Goal: Task Accomplishment & Management: Manage account settings

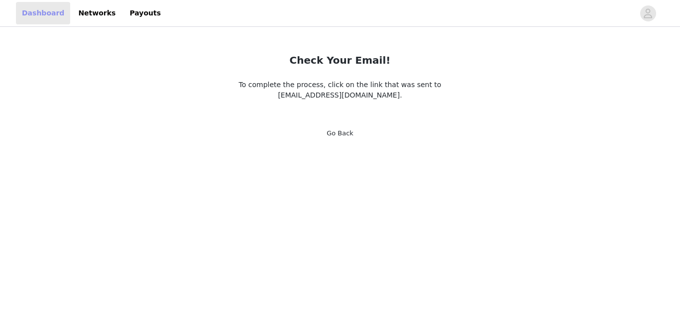
click at [44, 21] on link "Dashboard" at bounding box center [43, 13] width 54 height 22
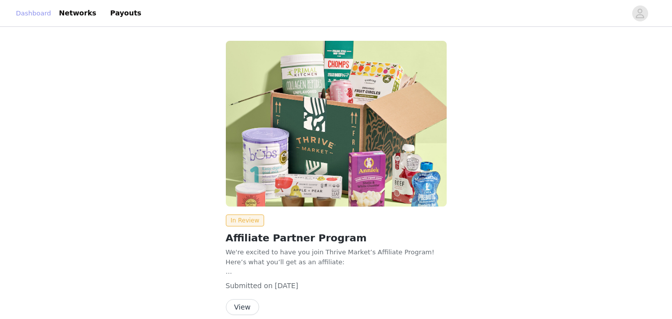
scroll to position [46, 0]
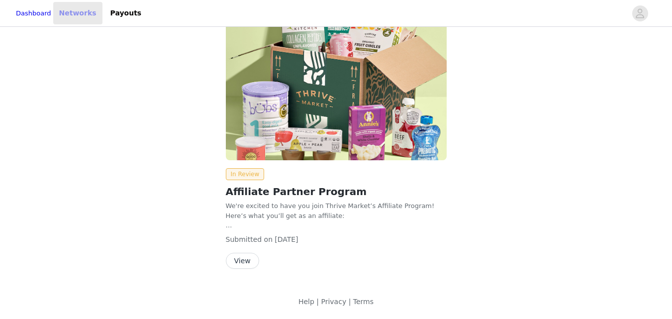
click at [79, 15] on link "Networks" at bounding box center [77, 13] width 49 height 22
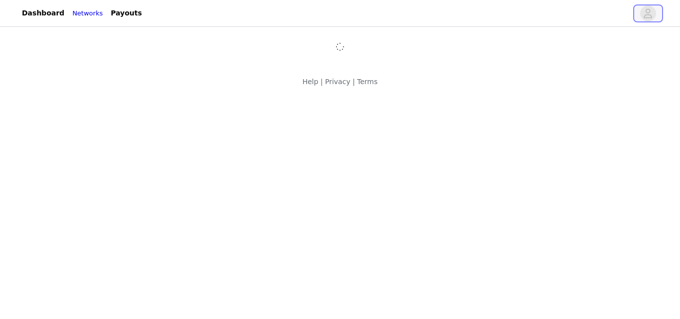
click at [646, 15] on icon "avatar" at bounding box center [648, 12] width 8 height 9
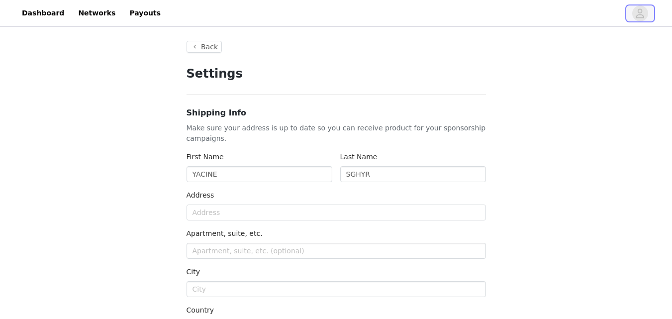
type input "+1 ([GEOGRAPHIC_DATA])"
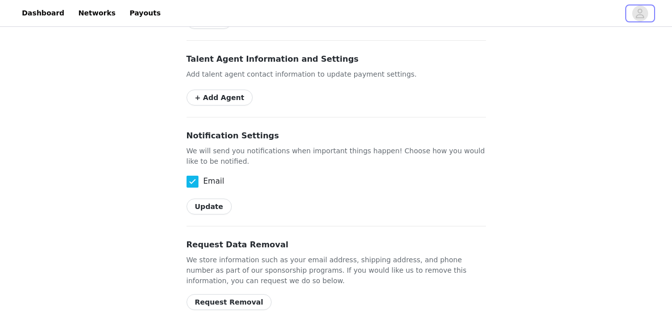
scroll to position [555, 0]
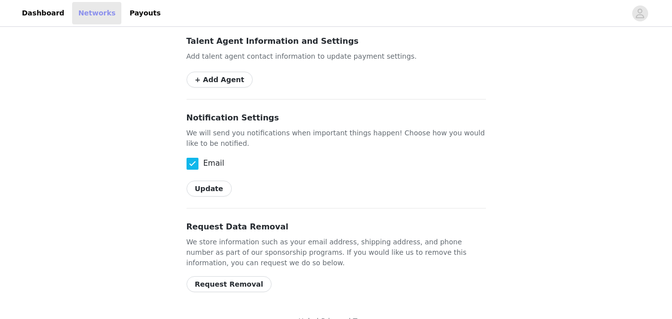
click at [82, 19] on link "Networks" at bounding box center [96, 13] width 49 height 22
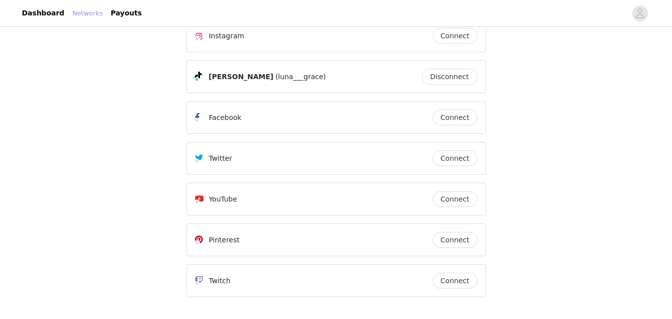
scroll to position [25, 0]
